Goal: Transaction & Acquisition: Purchase product/service

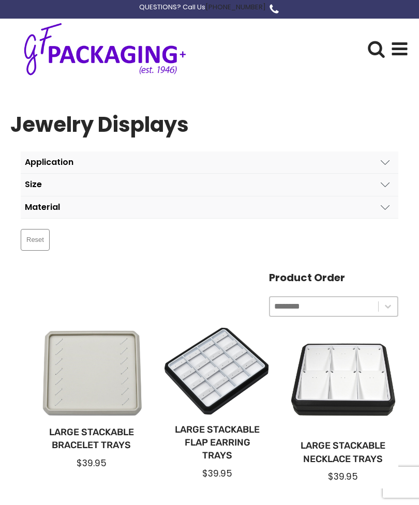
click at [393, 47] on icon at bounding box center [399, 49] width 18 height 18
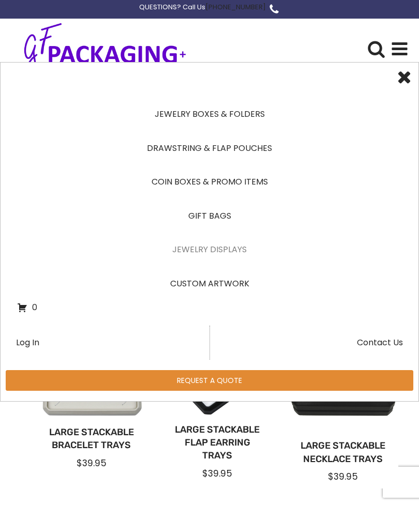
click at [257, 154] on link "Drawstring & Flap Pouches" at bounding box center [209, 148] width 384 height 34
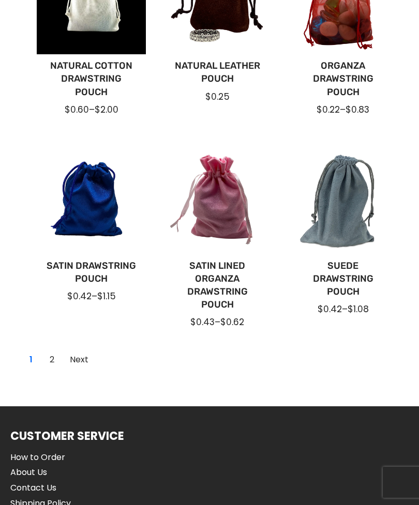
scroll to position [779, 0]
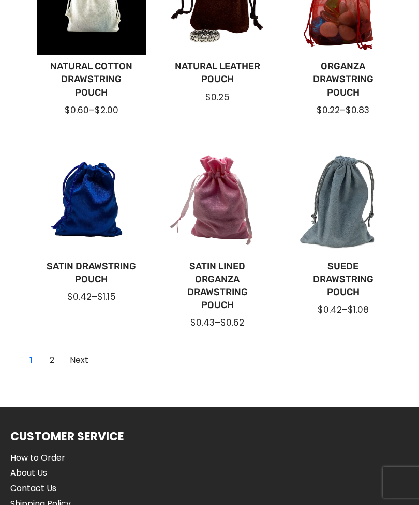
click at [101, 264] on link "Satin Drawstring Pouch" at bounding box center [91, 273] width 93 height 26
